Goal: Transaction & Acquisition: Book appointment/travel/reservation

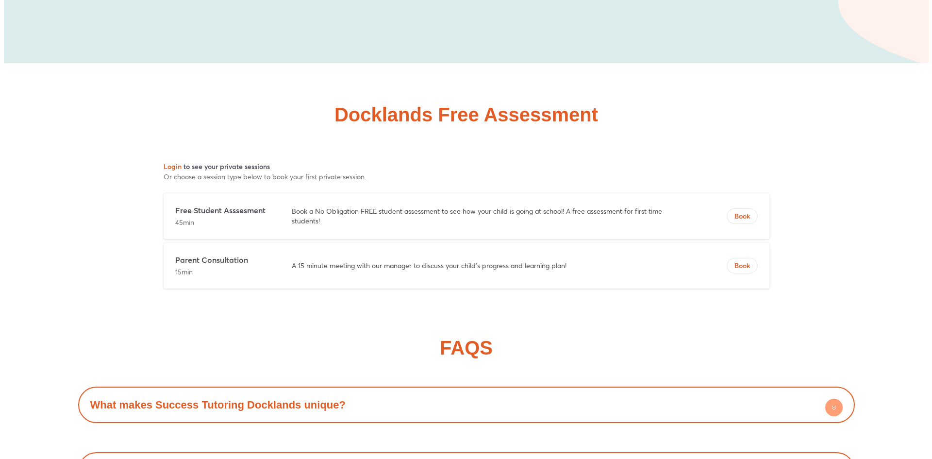
scroll to position [4019, 0]
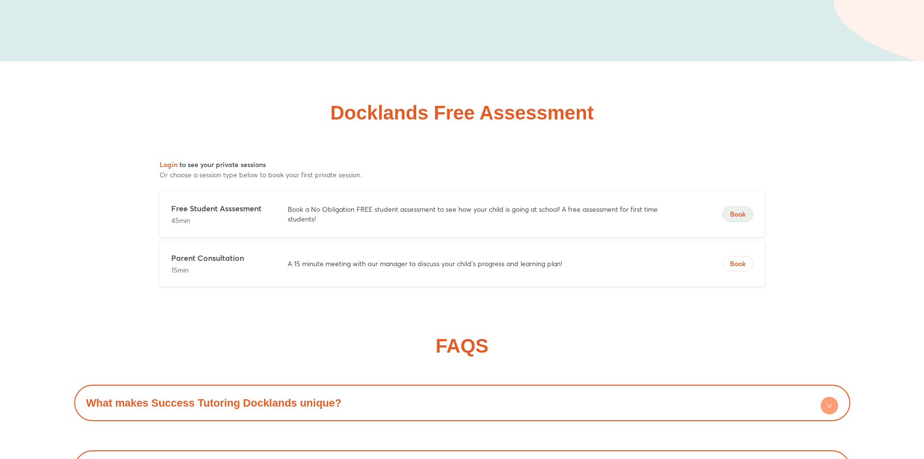
click at [744, 209] on span "Book" at bounding box center [738, 214] width 30 height 10
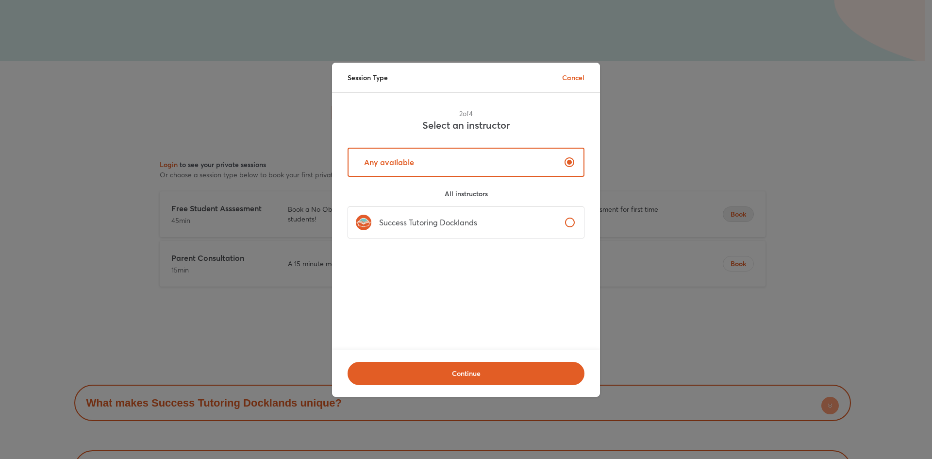
click at [509, 224] on label "Success Tutoring Docklands" at bounding box center [465, 222] width 237 height 32
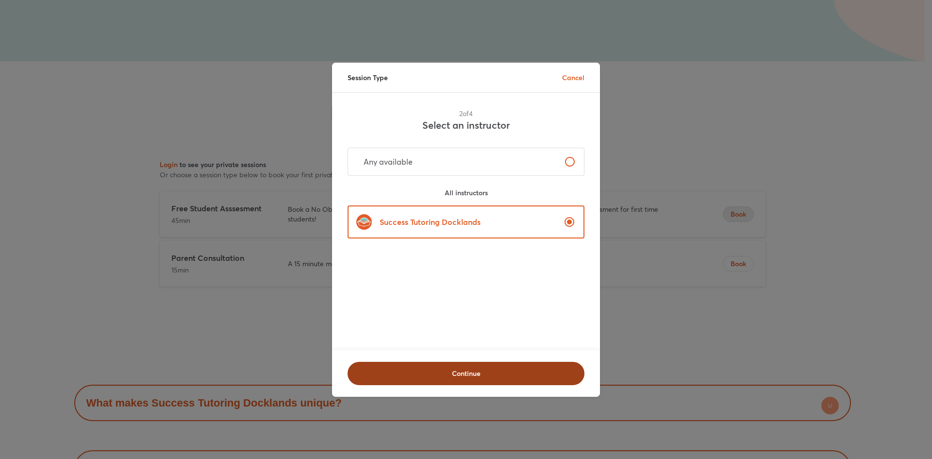
click at [491, 369] on span "Continue" at bounding box center [466, 373] width 212 height 10
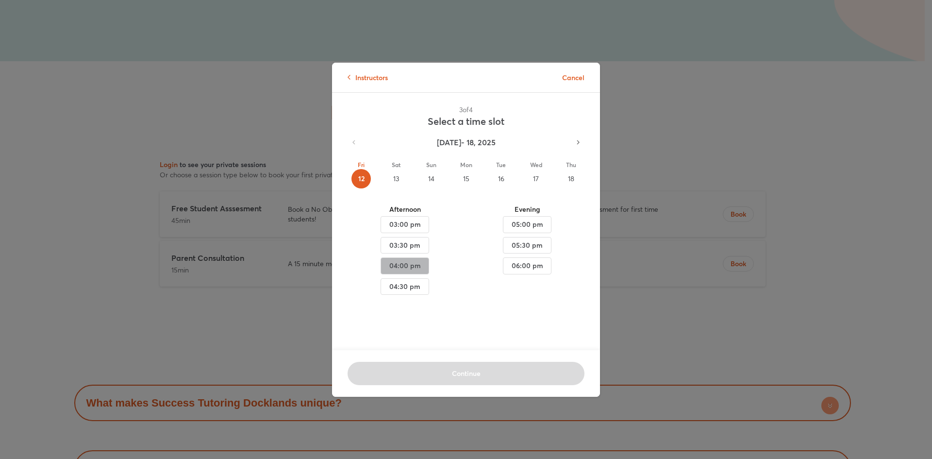
click at [416, 267] on span "04:00 pm" at bounding box center [405, 266] width 32 height 12
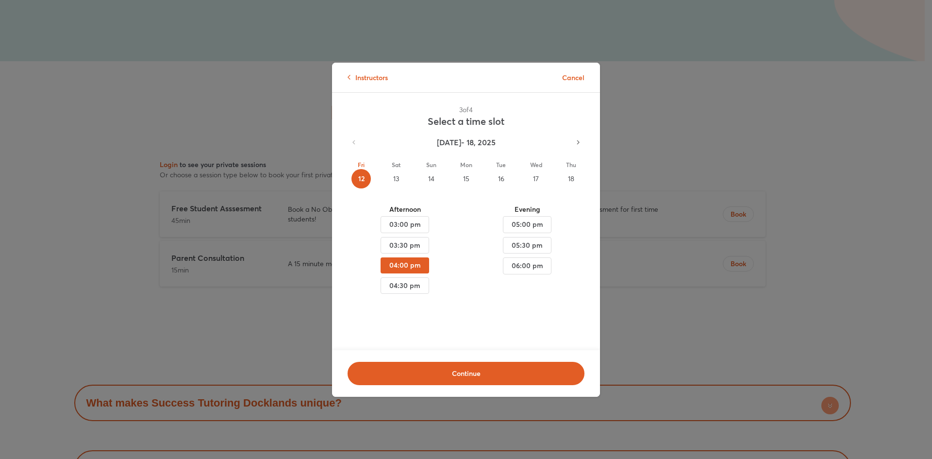
click at [466, 174] on div "15" at bounding box center [465, 178] width 19 height 19
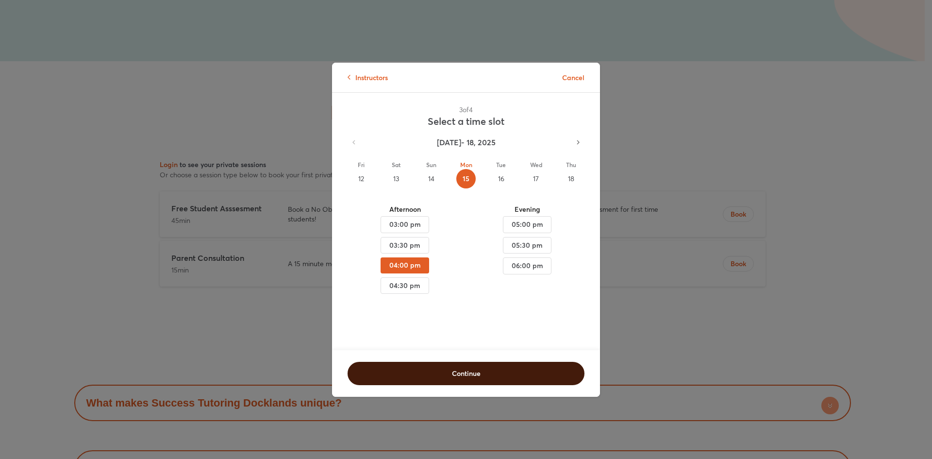
click at [422, 370] on span "Continue" at bounding box center [466, 373] width 212 height 10
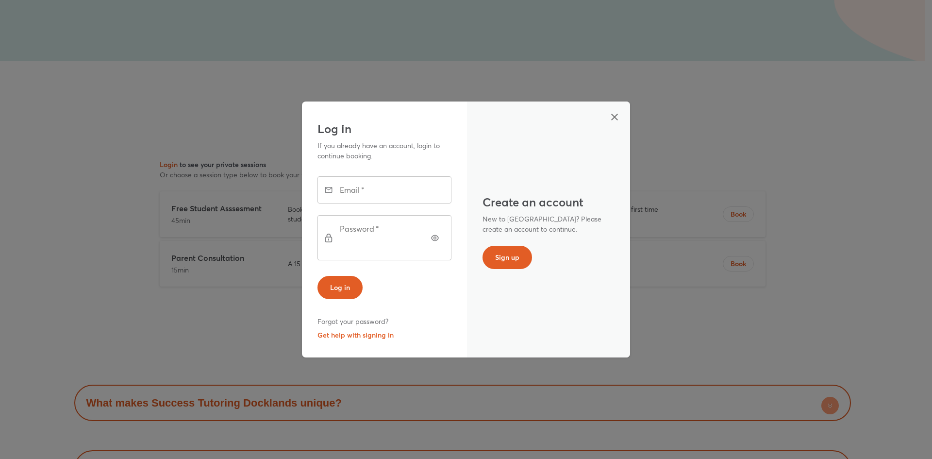
click at [361, 202] on input "text" at bounding box center [397, 189] width 107 height 27
click at [561, 232] on p "New to [GEOGRAPHIC_DATA]? Please create an account to continue." at bounding box center [548, 223] width 132 height 20
click at [525, 258] on button "Sign up" at bounding box center [506, 257] width 49 height 23
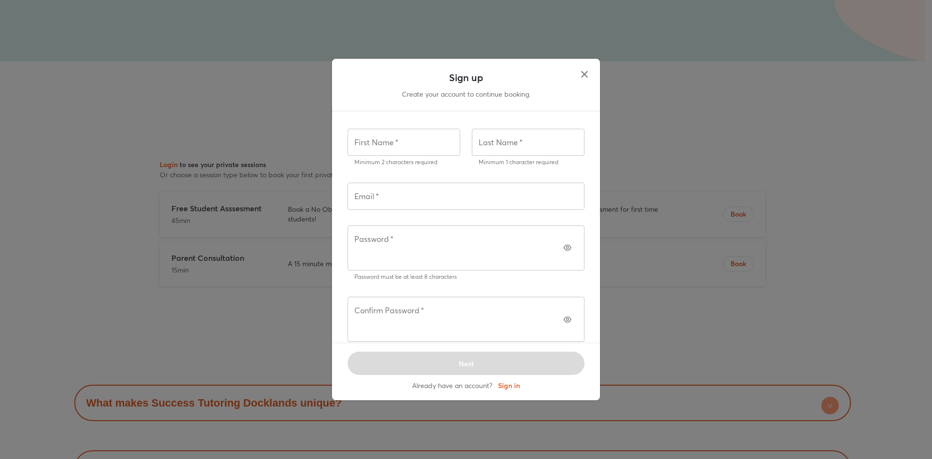
click at [390, 156] on input "text" at bounding box center [403, 142] width 113 height 27
type input "******"
type input "*****"
click at [344, 208] on div "Email   * Email *" at bounding box center [466, 196] width 248 height 43
click at [362, 210] on input "text" at bounding box center [465, 195] width 237 height 27
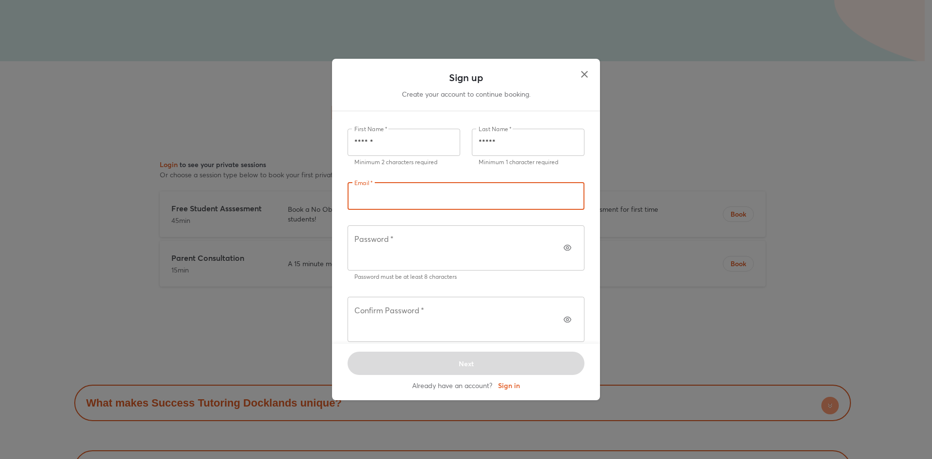
type input "**********"
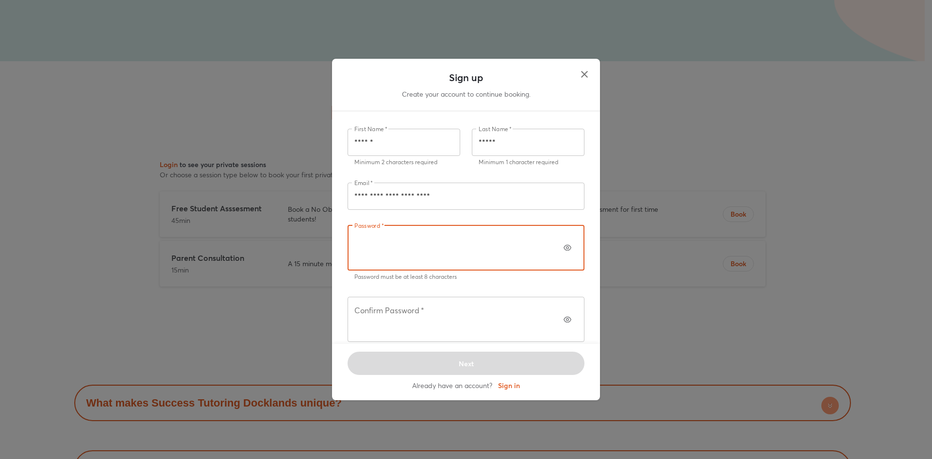
click at [563, 251] on icon "button" at bounding box center [567, 248] width 8 height 8
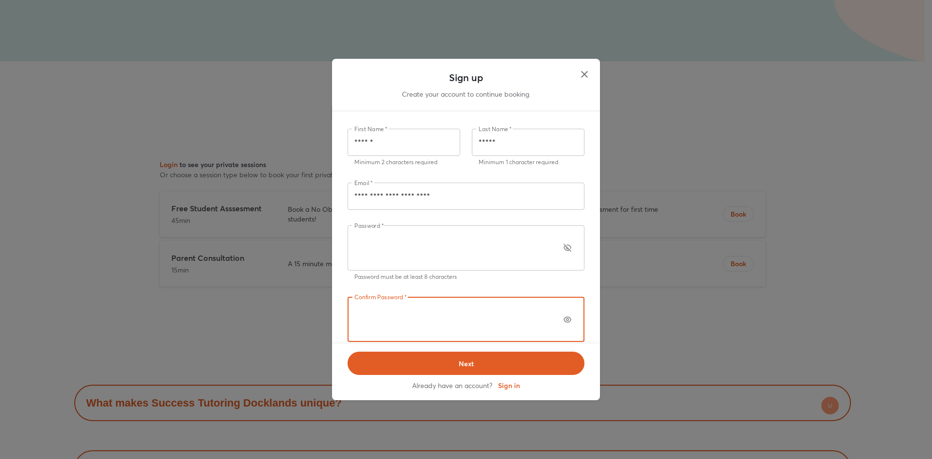
click at [563, 315] on icon "button" at bounding box center [567, 319] width 8 height 8
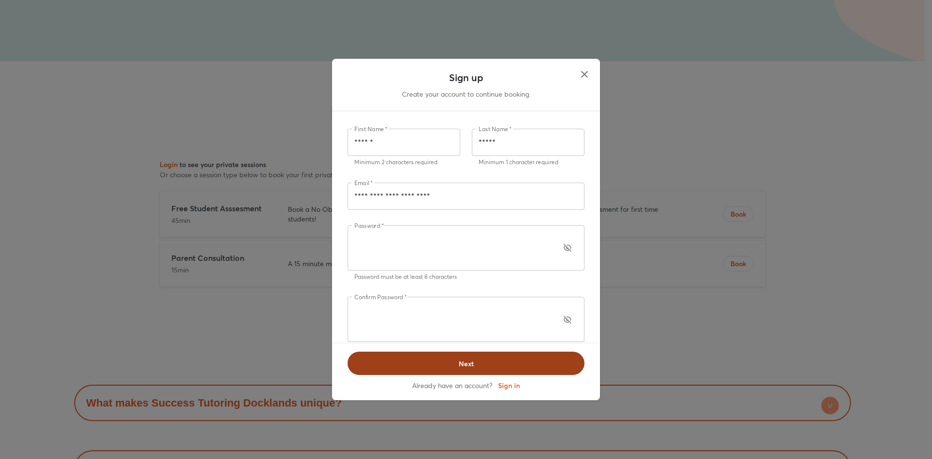
click at [509, 359] on span "Next" at bounding box center [466, 364] width 212 height 10
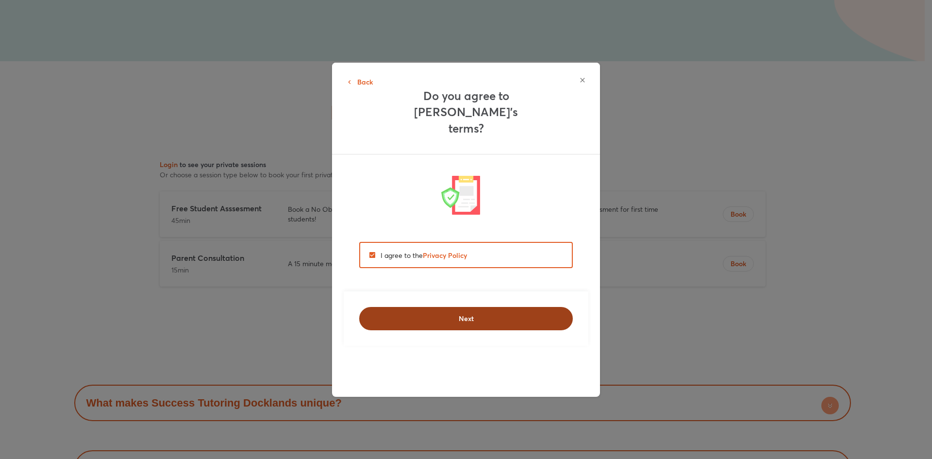
click at [466, 313] on span "Next" at bounding box center [466, 318] width 188 height 10
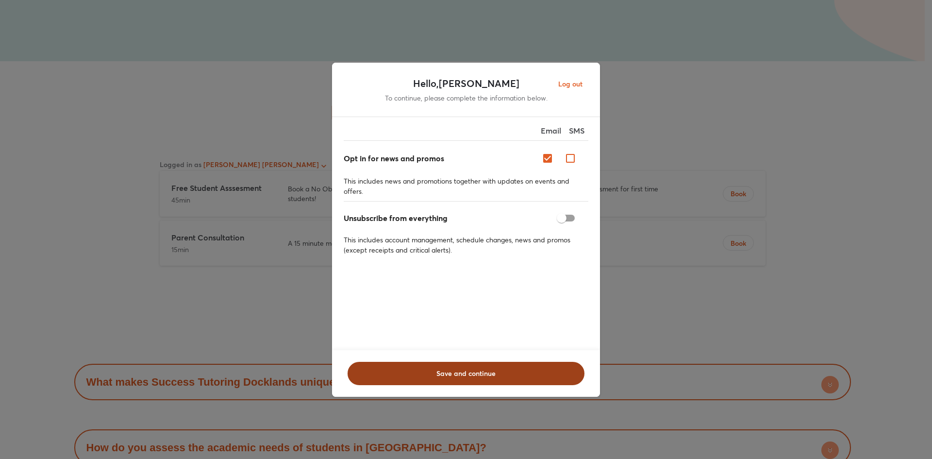
click at [501, 368] on span "Save and continue" at bounding box center [466, 373] width 212 height 10
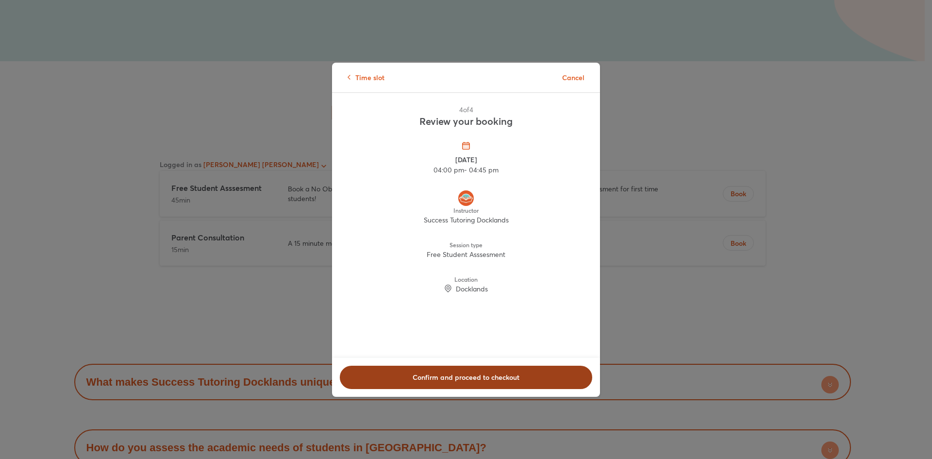
click at [454, 378] on span "Confirm and proceed to checkout" at bounding box center [465, 377] width 227 height 10
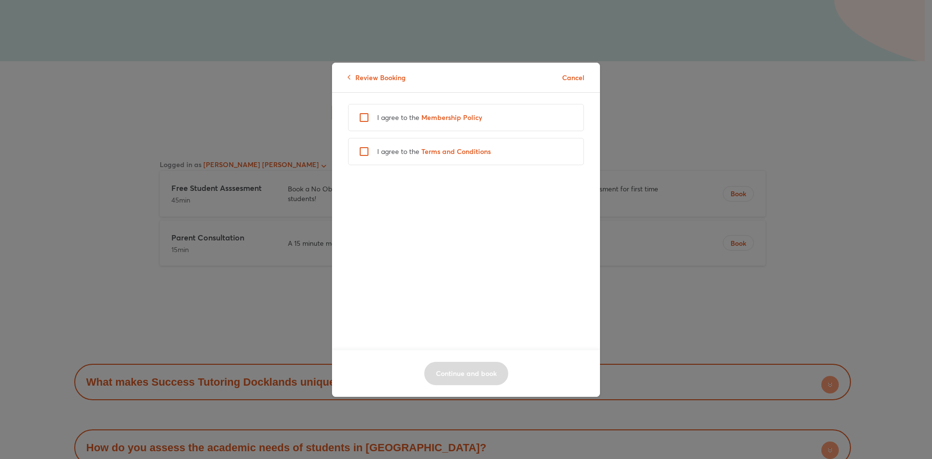
click at [443, 118] on span "Membership Policy" at bounding box center [451, 117] width 61 height 9
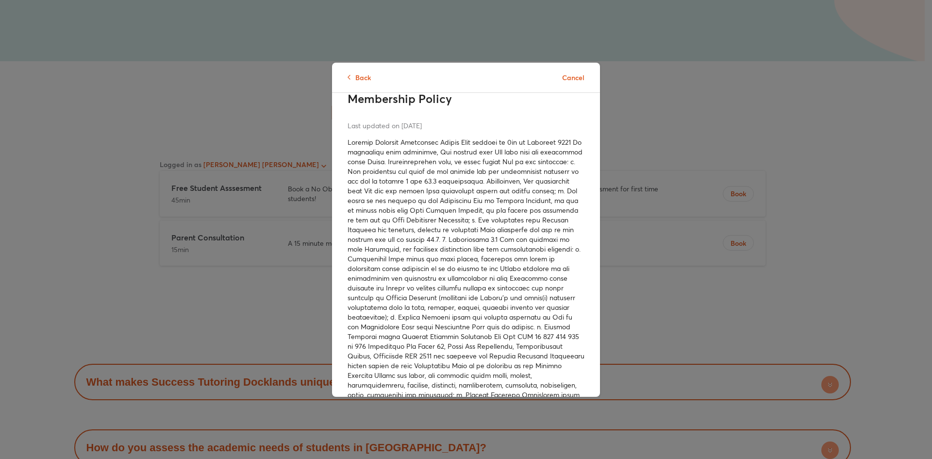
scroll to position [0, 0]
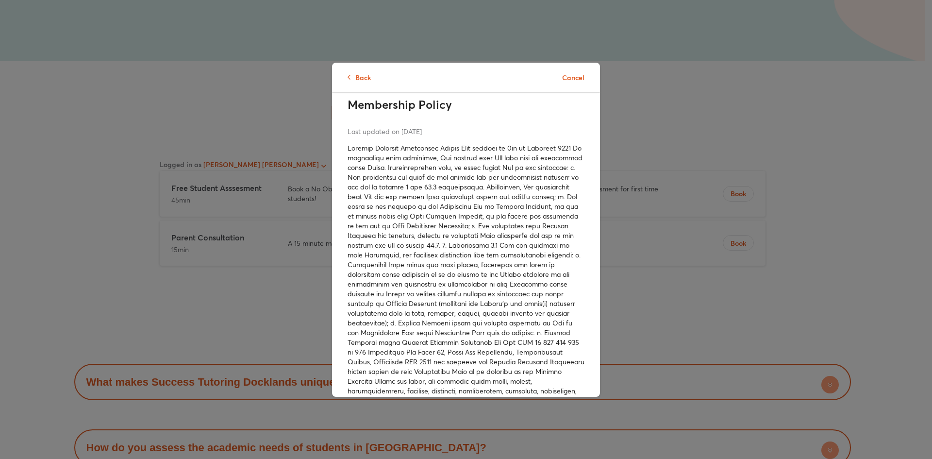
drag, startPoint x: 406, startPoint y: 160, endPoint x: 519, endPoint y: 230, distance: 133.1
drag, startPoint x: 411, startPoint y: 198, endPoint x: 546, endPoint y: 214, distance: 136.4
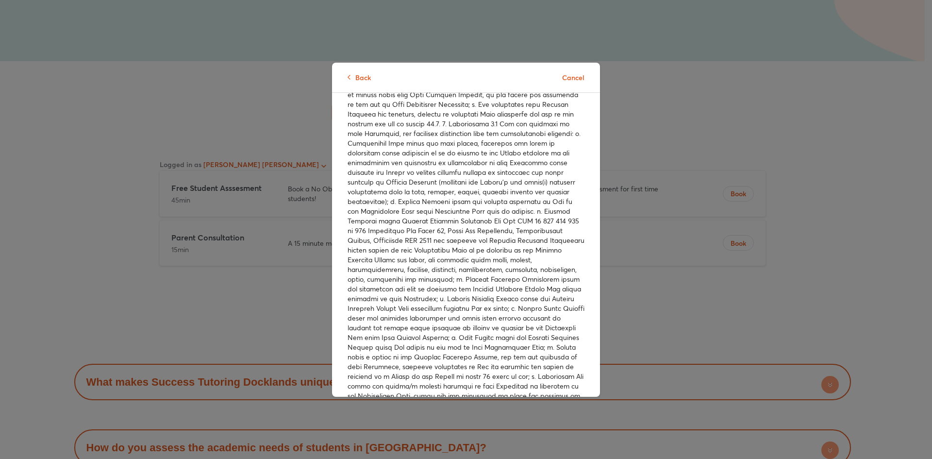
scroll to position [97, 0]
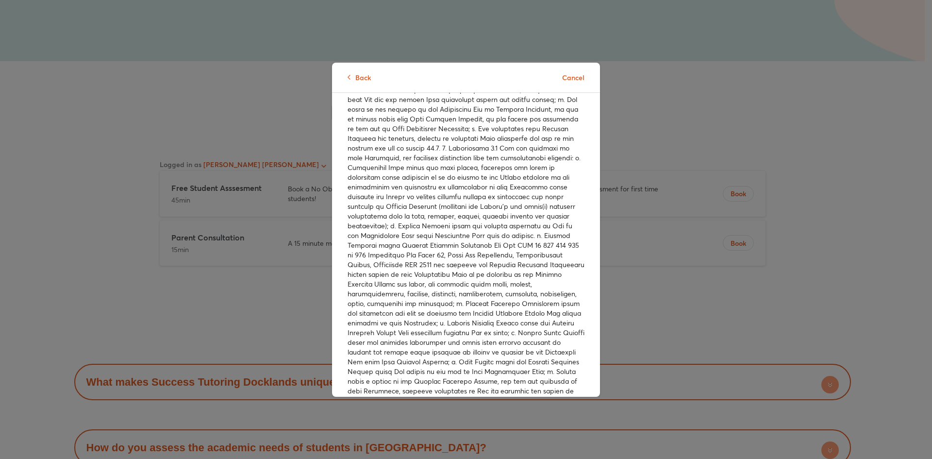
drag, startPoint x: 449, startPoint y: 148, endPoint x: 490, endPoint y: 213, distance: 77.6
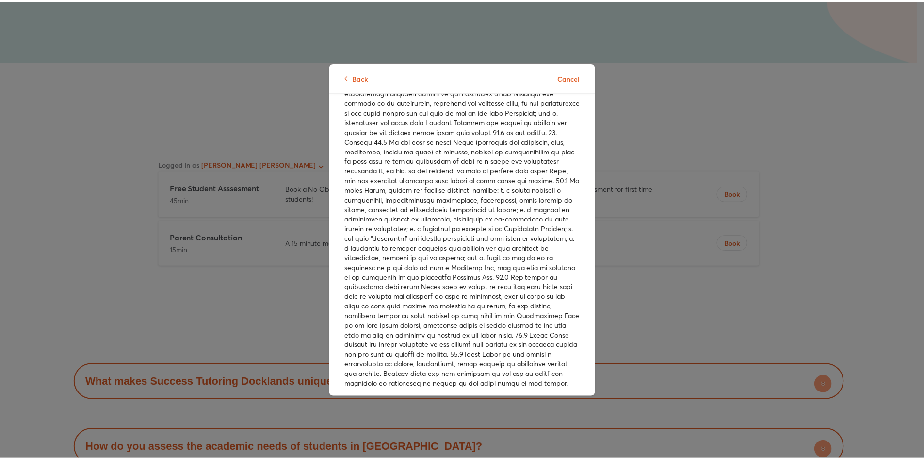
scroll to position [2491, 0]
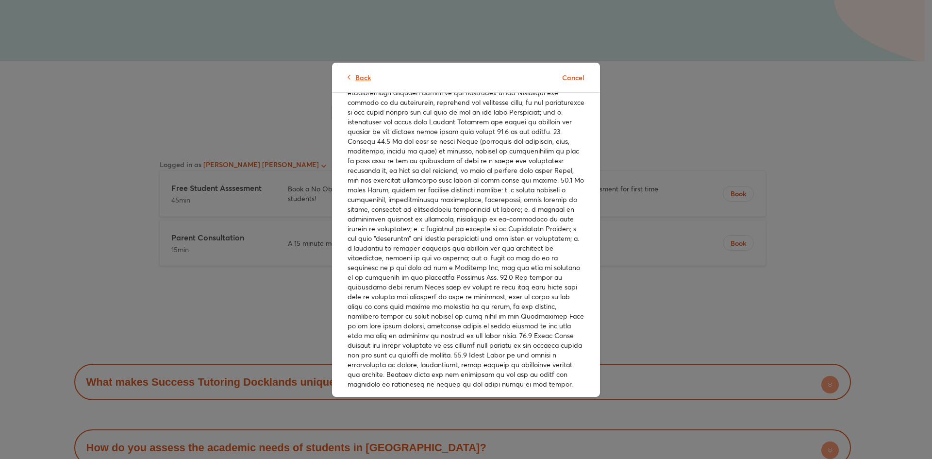
click at [362, 75] on span "Back" at bounding box center [363, 77] width 16 height 10
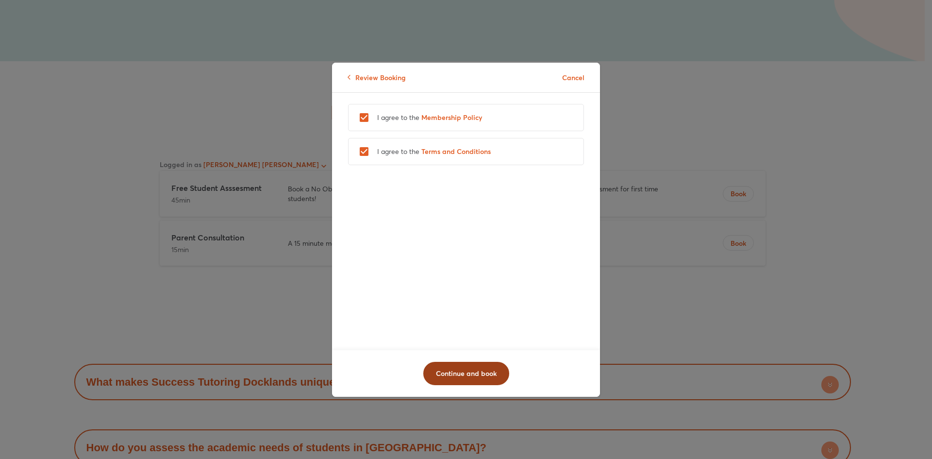
click at [489, 368] on span "Continue and book" at bounding box center [466, 373] width 61 height 10
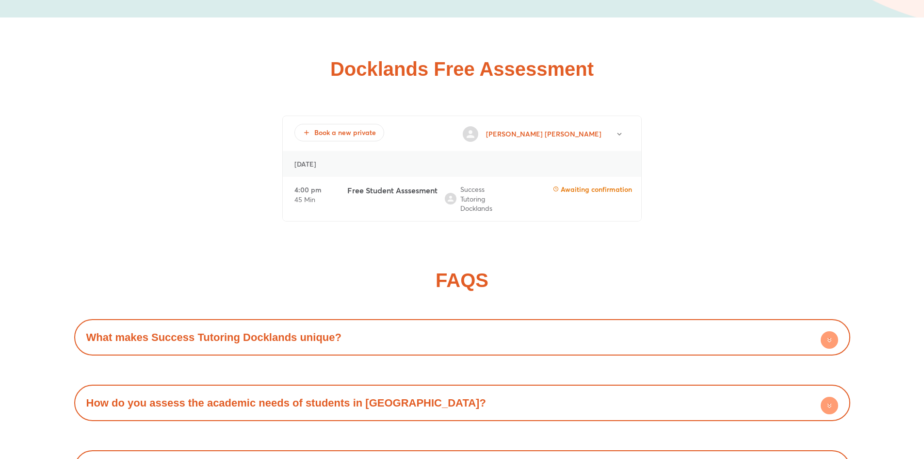
scroll to position [4059, 0]
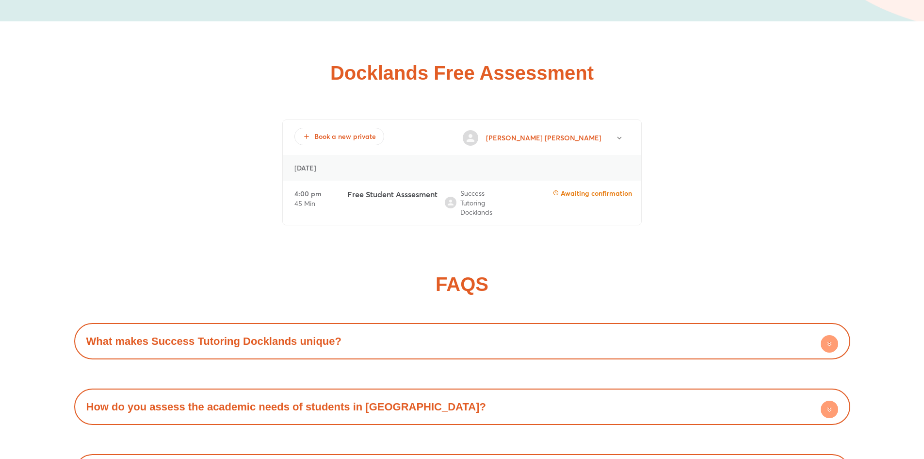
click at [605, 128] on div "[PERSON_NAME] Log out" at bounding box center [546, 138] width 167 height 20
click at [610, 128] on button "button" at bounding box center [619, 138] width 20 height 20
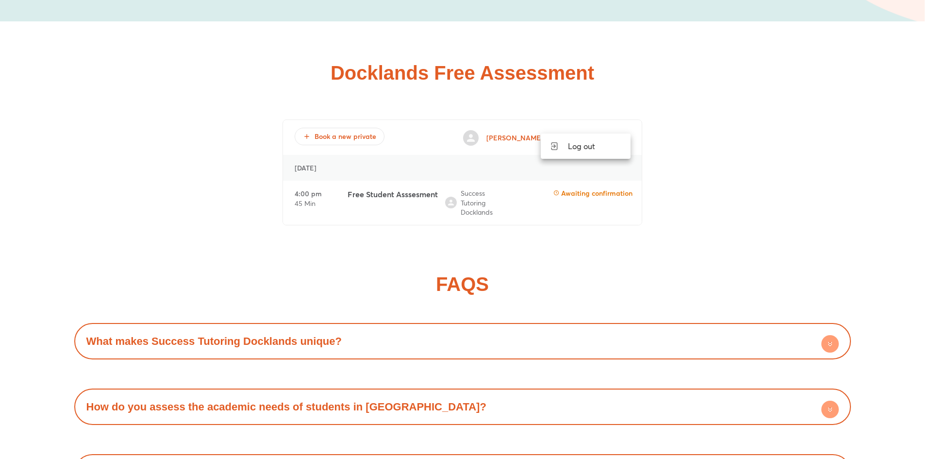
click at [583, 122] on div at bounding box center [466, 229] width 932 height 459
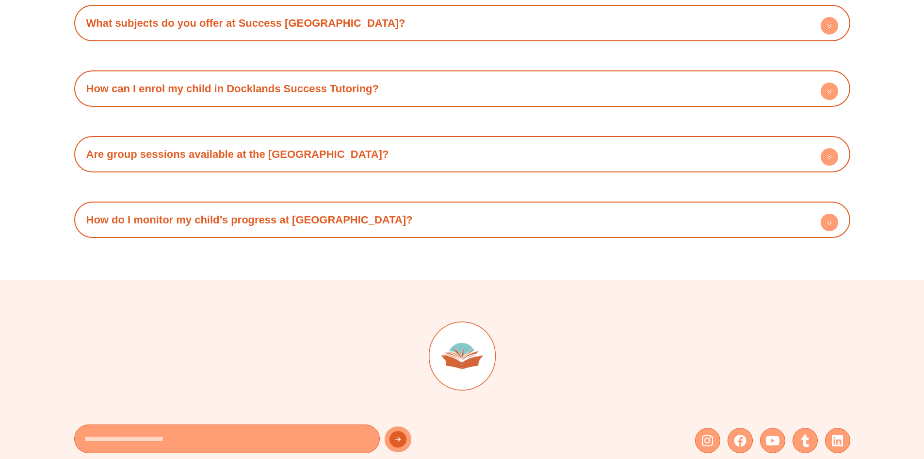
scroll to position [4738, 0]
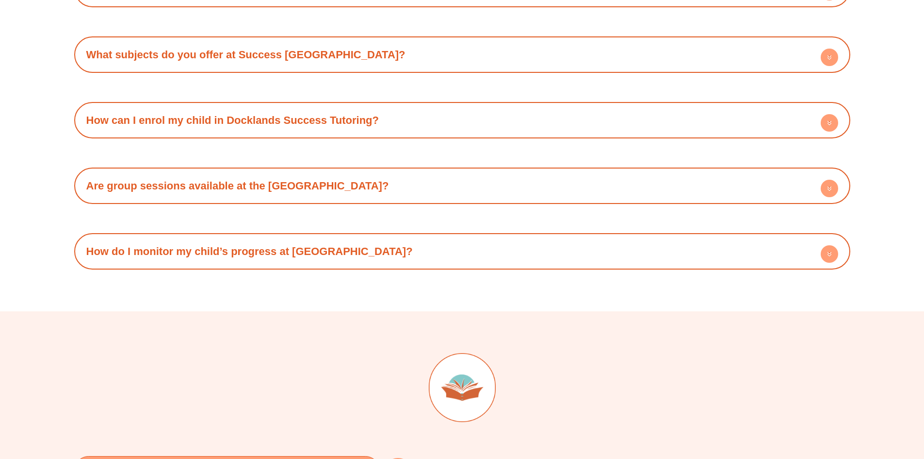
click at [827, 245] on circle at bounding box center [829, 253] width 17 height 17
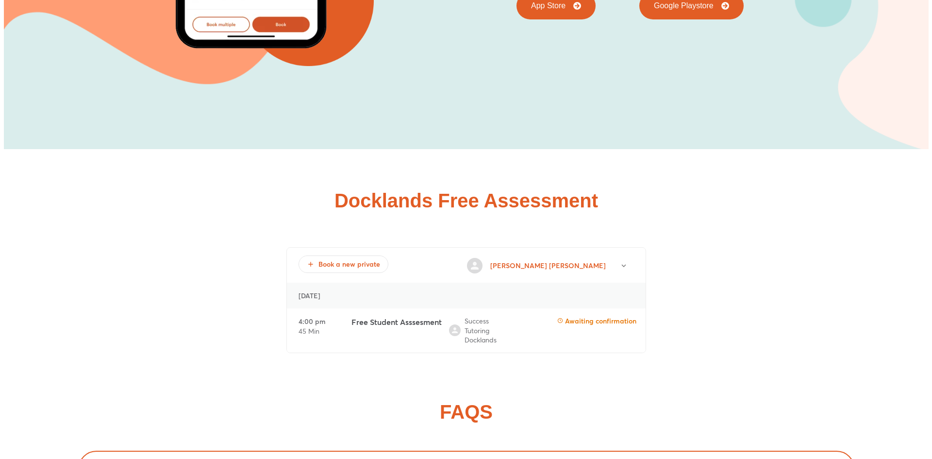
scroll to position [3962, 0]
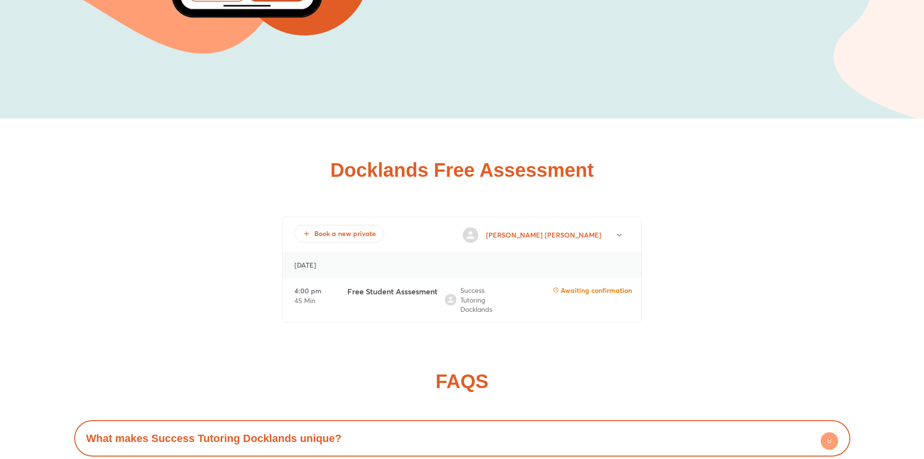
click at [577, 285] on p "Awaiting confirmation" at bounding box center [592, 289] width 79 height 9
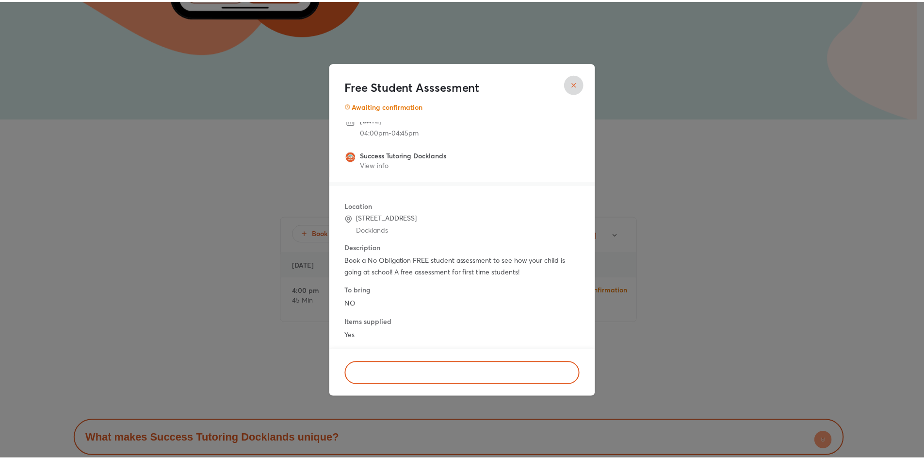
scroll to position [0, 0]
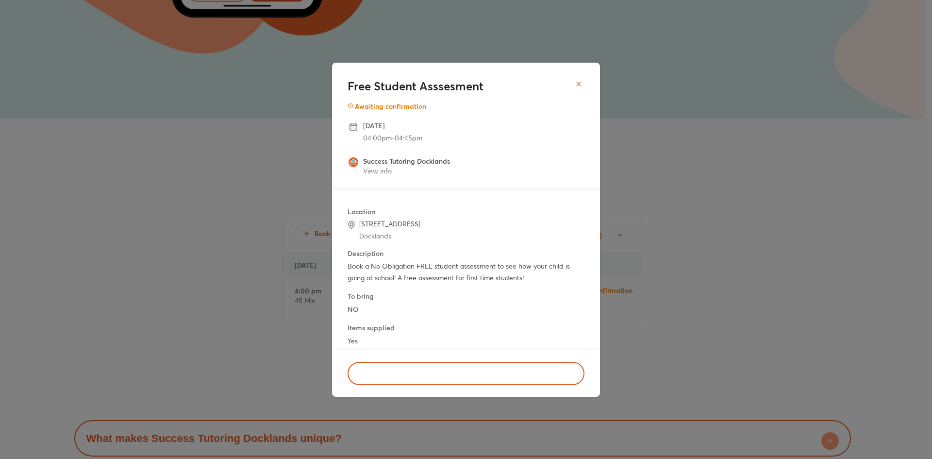
click at [586, 84] on button "close" at bounding box center [578, 83] width 19 height 19
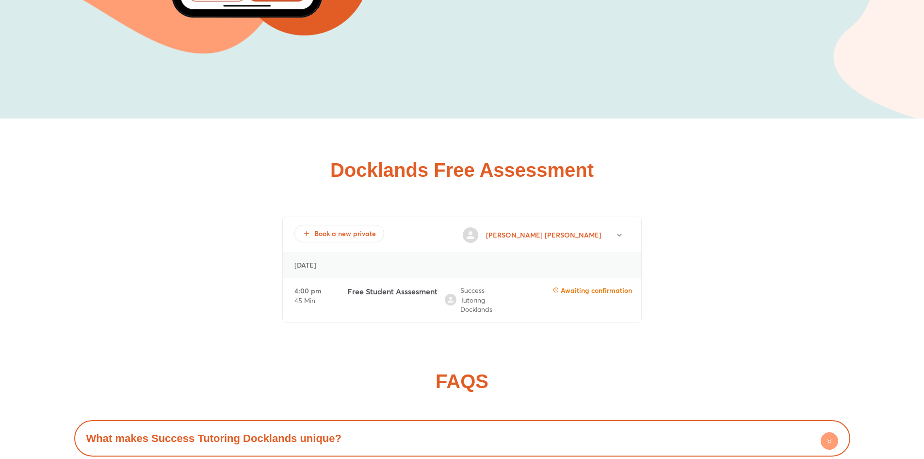
click at [476, 229] on icon at bounding box center [471, 235] width 12 height 12
click at [626, 225] on button "button" at bounding box center [619, 235] width 20 height 20
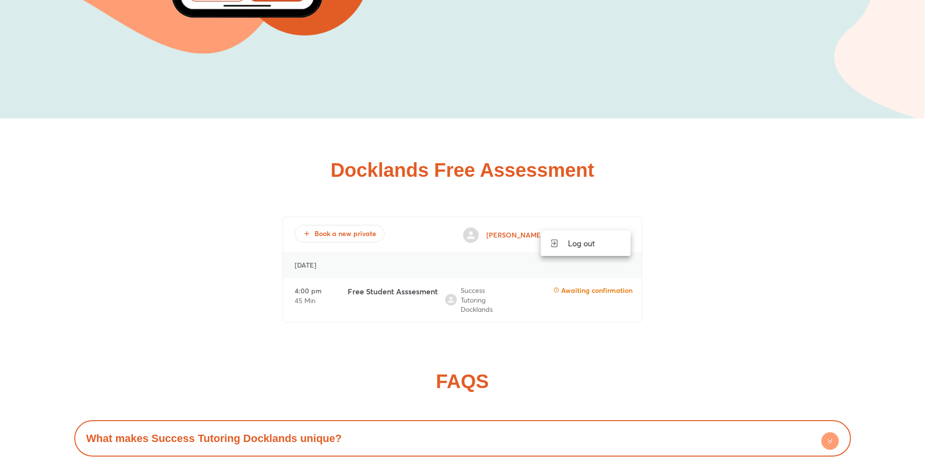
click at [719, 212] on div at bounding box center [466, 229] width 932 height 459
